Goal: Ask a question: Seek information or help from site administrators or community

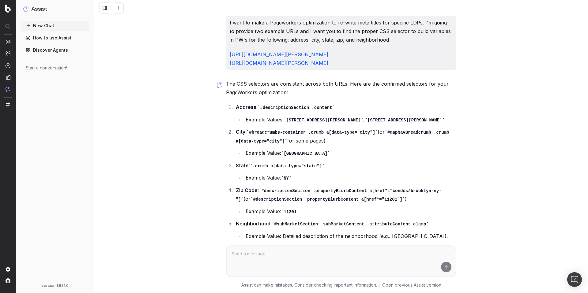
scroll to position [62, 0]
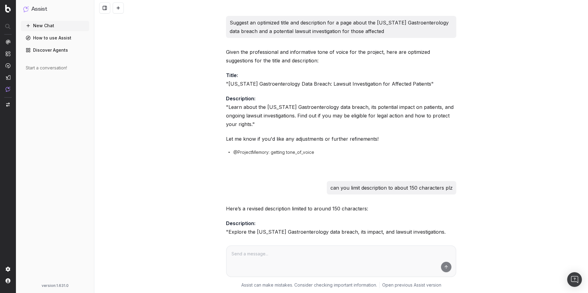
scroll to position [215, 0]
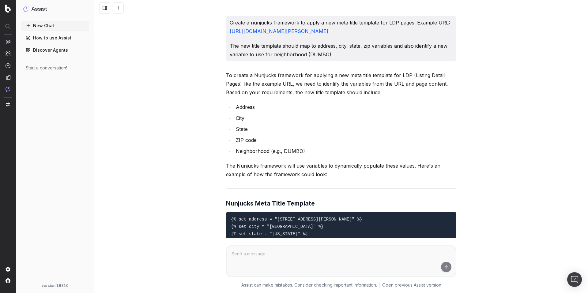
scroll to position [832, 0]
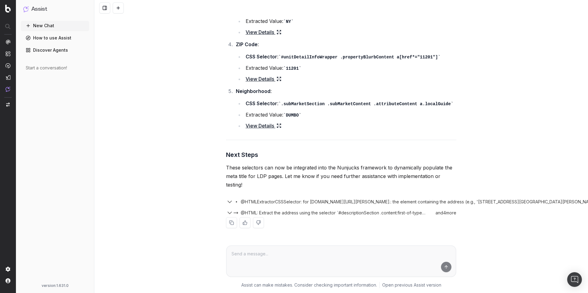
click at [310, 16] on ul "CSS Selector : #breadcrumbs-container .crumb a[data-type="state"] Extracted Val…" at bounding box center [346, 21] width 220 height 31
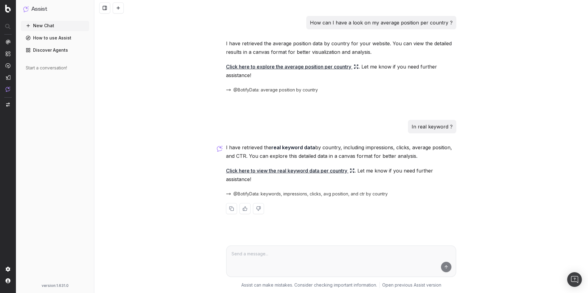
click at [309, 12] on div at bounding box center [341, 8] width 494 height 16
click at [278, 90] on span "@BotifyData: average position by country" at bounding box center [275, 90] width 85 height 6
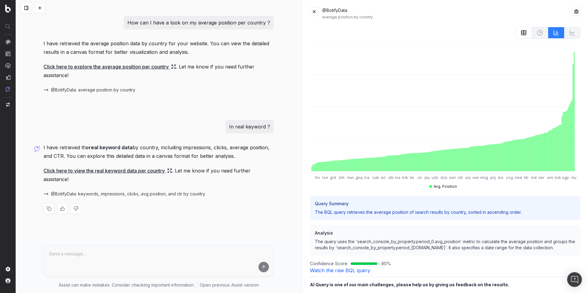
click at [90, 197] on span "@BotifyData: keywords, impressions, clicks, avg position, and ctr by country" at bounding box center [128, 194] width 154 height 6
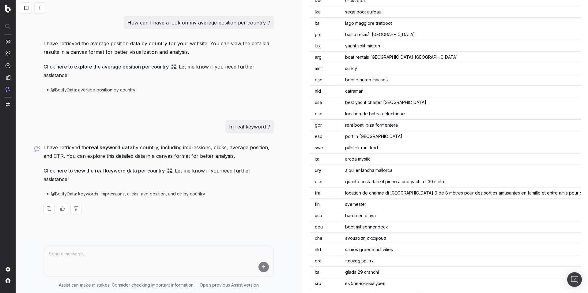
scroll to position [3149, 0]
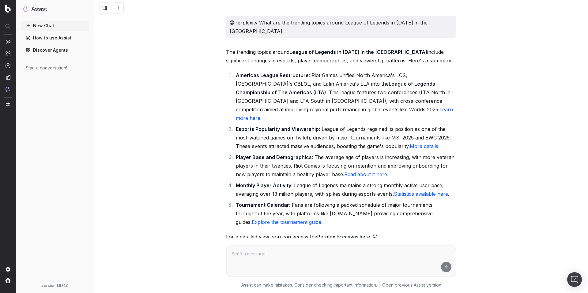
scroll to position [2939, 0]
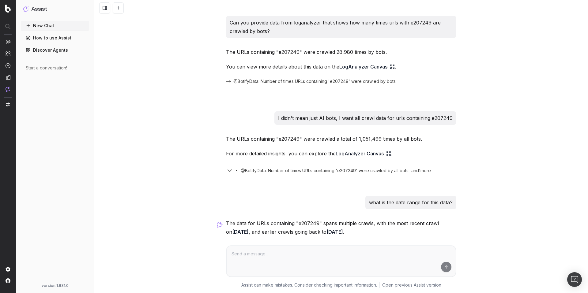
scroll to position [53, 0]
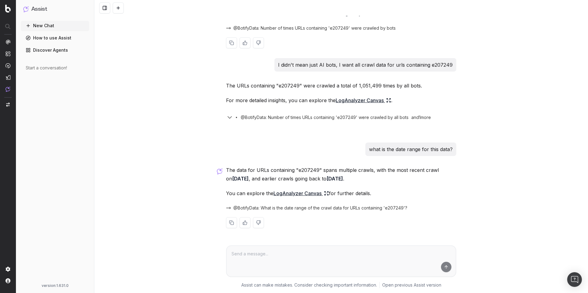
click at [296, 31] on span "@BotifyData: Number of times URLs containing 'e207249' were crawled by bots" at bounding box center [314, 28] width 162 height 6
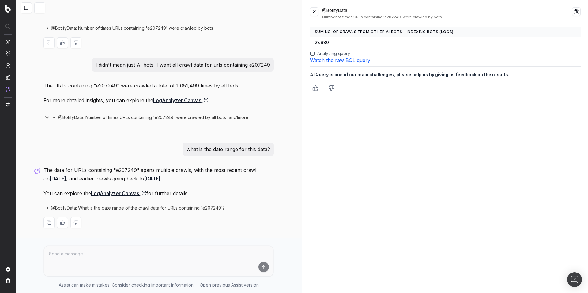
click at [145, 27] on span "@BotifyData: Number of times URLs containing 'e207249' were crawled by bots" at bounding box center [132, 28] width 162 height 6
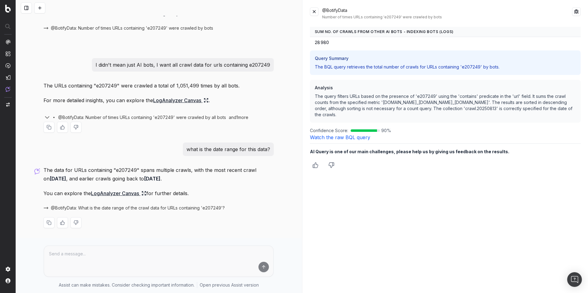
click at [84, 116] on span "@BotifyData: Number of times URLs containing 'e207249' were crawled by all bots" at bounding box center [142, 118] width 168 height 6
click at [106, 26] on span "@BotifyData: Number of times URLs containing 'e207249' were crawled by bots" at bounding box center [132, 28] width 162 height 6
click at [100, 121] on div "@BotifyData: Number of times URLs containing 'e207249' were crawled by all bots…" at bounding box center [158, 116] width 230 height 11
click at [101, 119] on span "@BotifyData: Number of times URLs containing 'e207249' were crawled by all bots" at bounding box center [142, 118] width 168 height 6
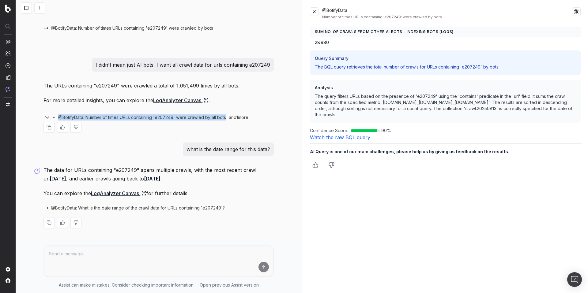
click at [101, 119] on span "@BotifyData: Number of times URLs containing 'e207249' were crawled by all bots" at bounding box center [142, 118] width 168 height 6
click at [113, 205] on span "@BotifyData: What is the date range of the crawl data for URLs containing 'e207…" at bounding box center [138, 208] width 174 height 6
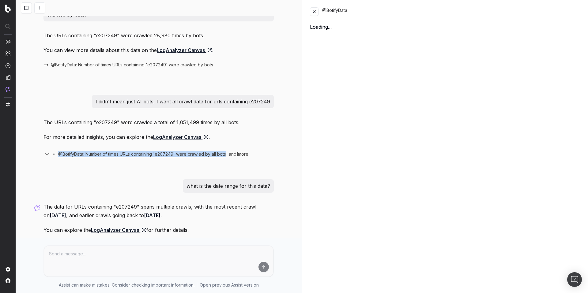
scroll to position [0, 0]
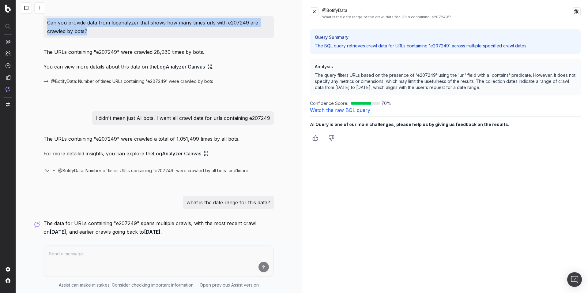
drag, startPoint x: 133, startPoint y: 35, endPoint x: 37, endPoint y: 21, distance: 97.5
click at [37, 21] on div "Can you provide data from loganalyzer that shows how many times urls with e2072…" at bounding box center [159, 146] width 286 height 293
copy p "Can you provide data from loganalyzer that shows how many times urls with e2072…"
click at [81, 31] on p "Can you provide data from loganalyzer that shows how many times urls with e2072…" at bounding box center [158, 26] width 223 height 17
drag, startPoint x: 93, startPoint y: 33, endPoint x: 39, endPoint y: 24, distance: 55.2
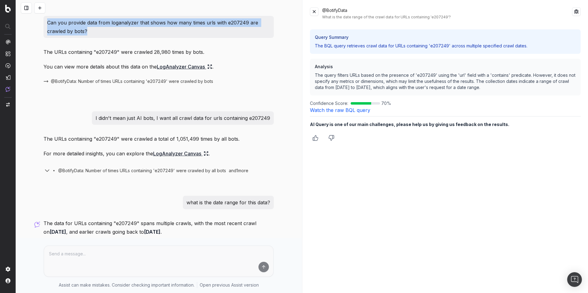
click at [41, 24] on div "Can you provide data from loganalyzer that shows how many times urls with e2072…" at bounding box center [158, 154] width 235 height 276
copy p "Can you provide data from loganalyzer that shows how many times urls with e2072…"
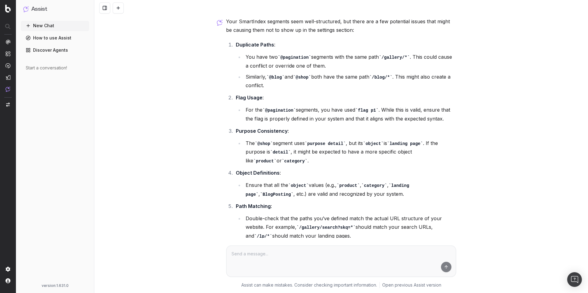
scroll to position [330, 0]
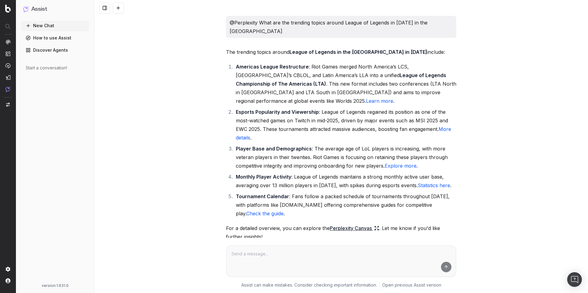
scroll to position [3266, 0]
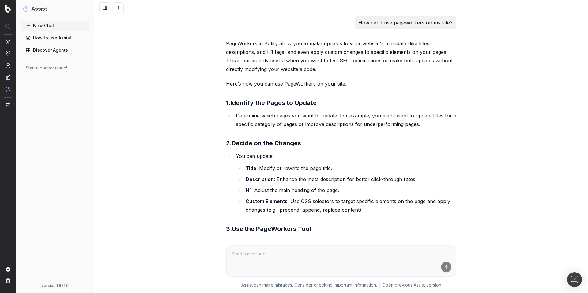
scroll to position [2158, 0]
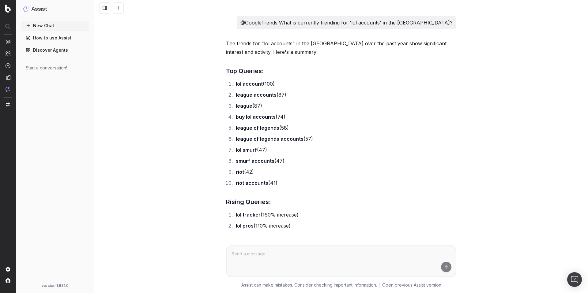
scroll to position [1446, 0]
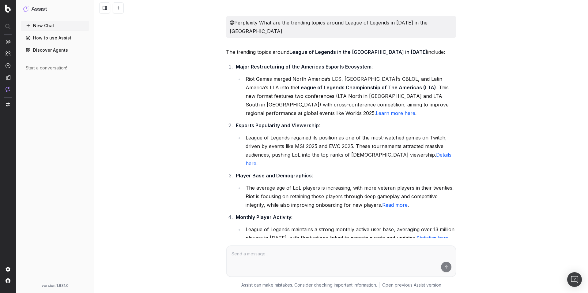
scroll to position [334, 0]
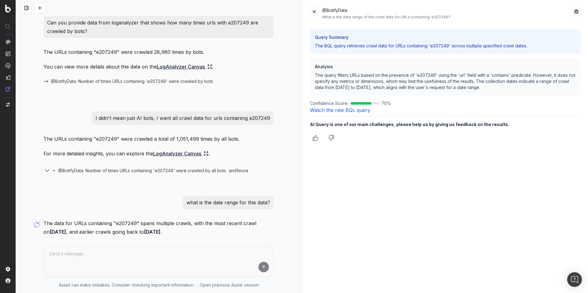
click at [432, 174] on div "@BotifyData What is the date range of the crawl data for URLs containing 'e2072…" at bounding box center [446, 146] width 286 height 293
click at [100, 170] on span "@BotifyData: Number of times URLs containing 'e207249' were crawled by all bots" at bounding box center [142, 171] width 168 height 6
click at [69, 172] on span "@BotifyData: Number of times URLs containing 'e207249' were crawled by all bots" at bounding box center [142, 171] width 168 height 6
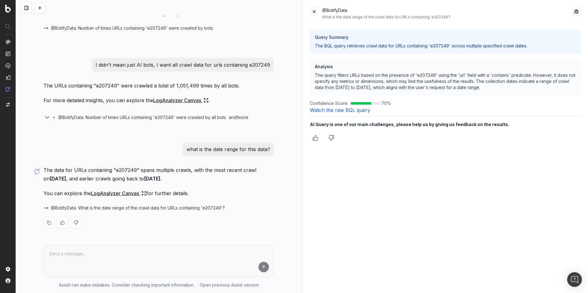
click at [74, 207] on span "@BotifyData: What is the date range of the crawl data for URLs containing 'e207…" at bounding box center [138, 208] width 174 height 6
click at [361, 110] on link "Watch the raw BQL query" at bounding box center [340, 110] width 60 height 6
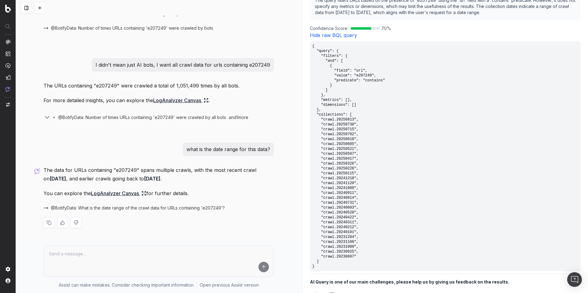
scroll to position [90, 0]
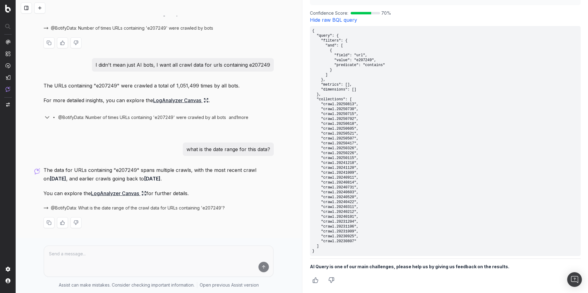
click at [115, 28] on span "@BotifyData: Number of times URLs containing 'e207249' were crawled by bots" at bounding box center [132, 28] width 162 height 6
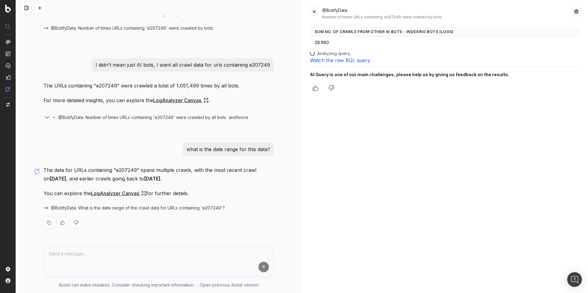
click at [340, 58] on link "Watch the raw BQL query" at bounding box center [340, 60] width 60 height 6
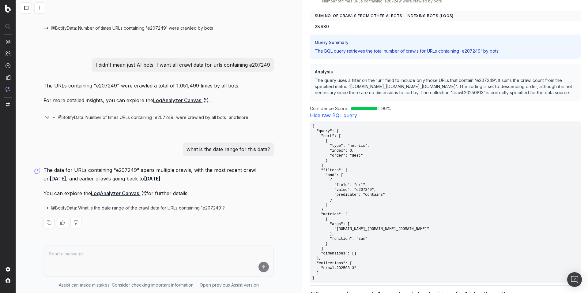
scroll to position [49, 0]
